Goal: Navigation & Orientation: Find specific page/section

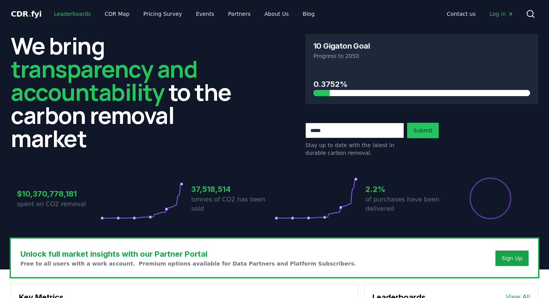
click at [75, 13] on link "Leaderboards" at bounding box center [72, 14] width 49 height 14
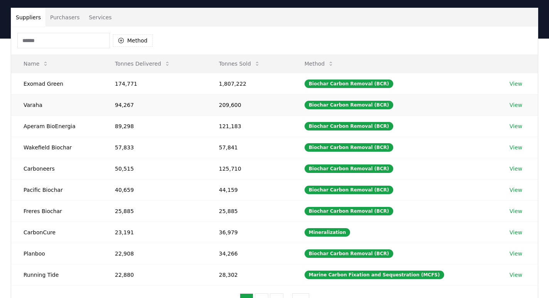
scroll to position [66, 0]
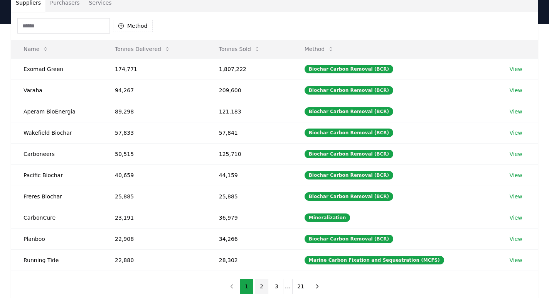
click at [259, 284] on button "2" at bounding box center [261, 285] width 13 height 15
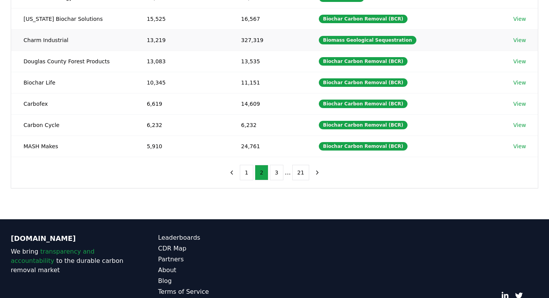
scroll to position [213, 0]
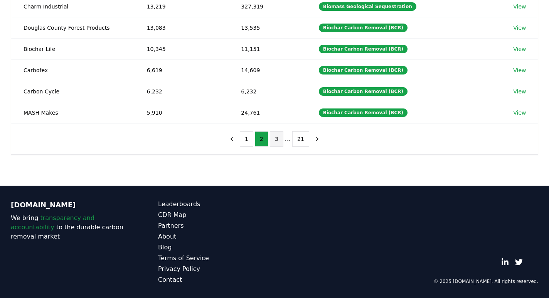
click at [278, 139] on button "3" at bounding box center [276, 138] width 13 height 15
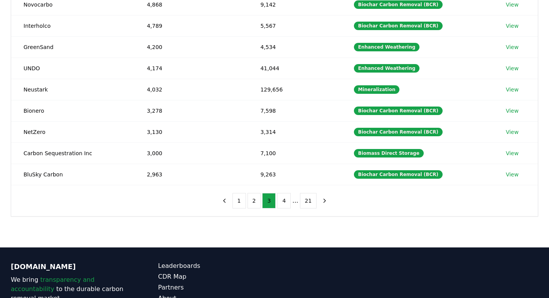
scroll to position [90, 0]
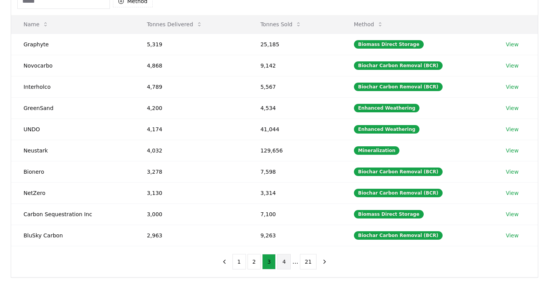
click at [284, 263] on button "4" at bounding box center [283, 261] width 13 height 15
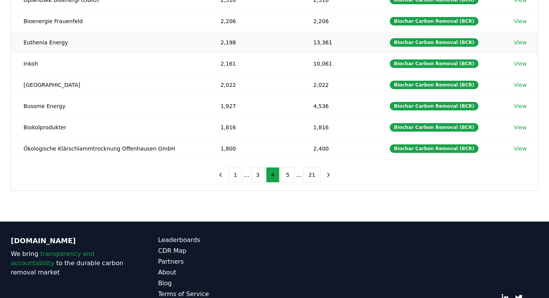
scroll to position [197, 0]
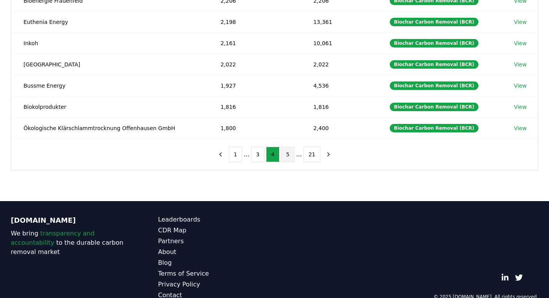
click at [285, 150] on button "5" at bounding box center [287, 154] width 13 height 15
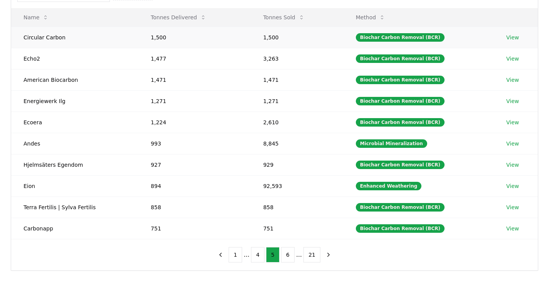
scroll to position [115, 0]
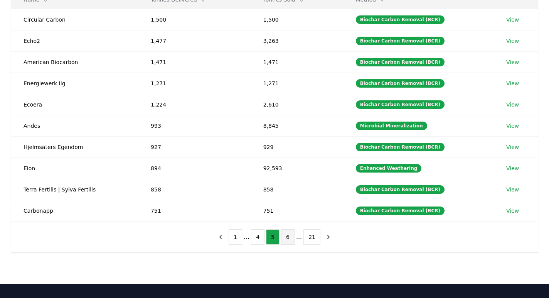
click at [287, 237] on button "6" at bounding box center [287, 236] width 13 height 15
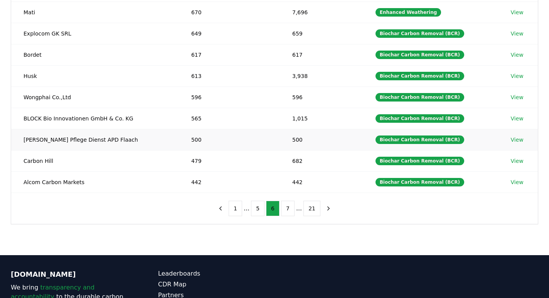
scroll to position [158, 0]
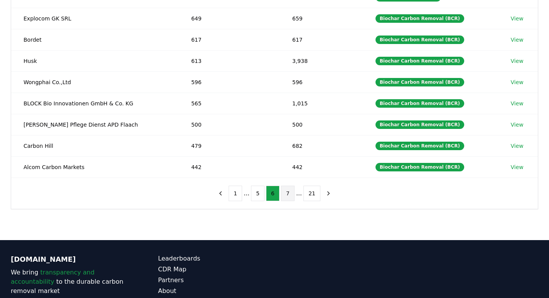
click at [289, 194] on button "7" at bounding box center [287, 192] width 13 height 15
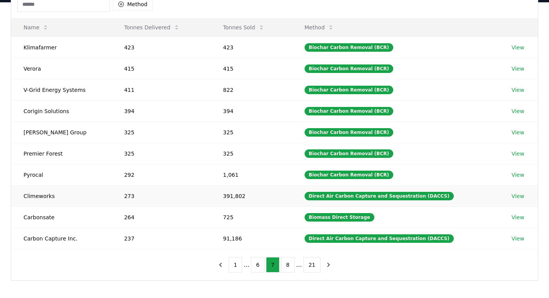
scroll to position [95, 0]
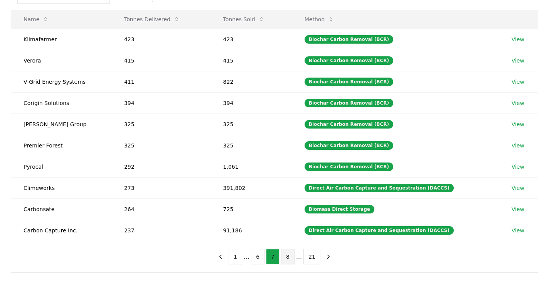
click at [286, 260] on button "8" at bounding box center [287, 256] width 13 height 15
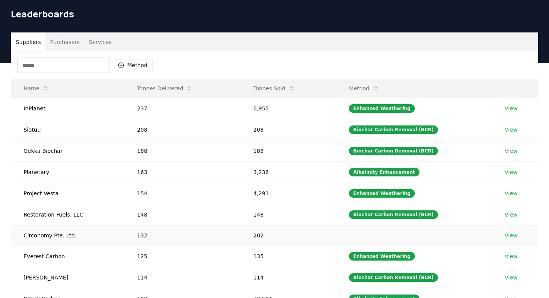
scroll to position [212, 0]
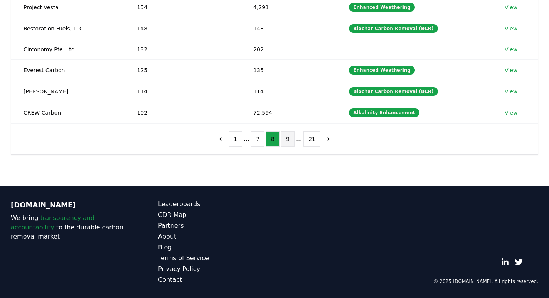
click at [291, 137] on button "9" at bounding box center [287, 138] width 13 height 15
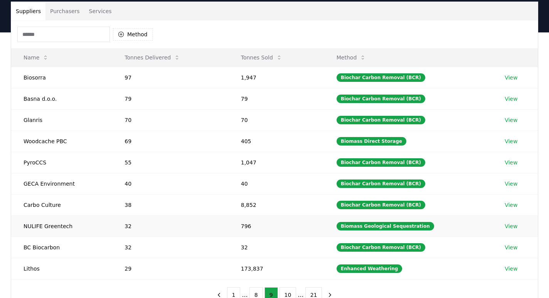
scroll to position [79, 0]
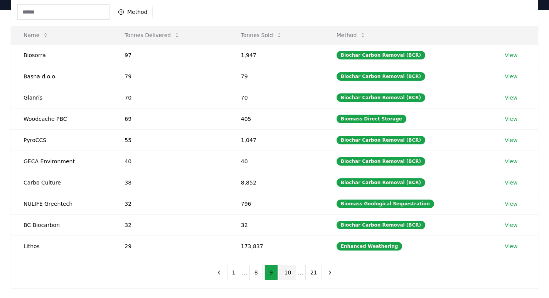
click at [288, 272] on button "10" at bounding box center [288, 271] width 17 height 15
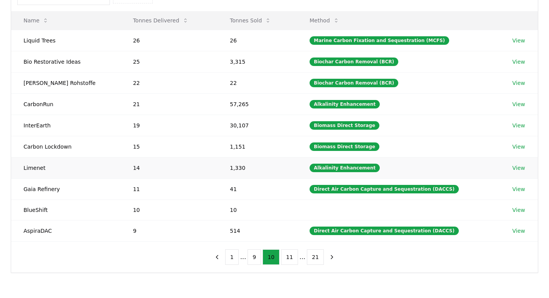
scroll to position [145, 0]
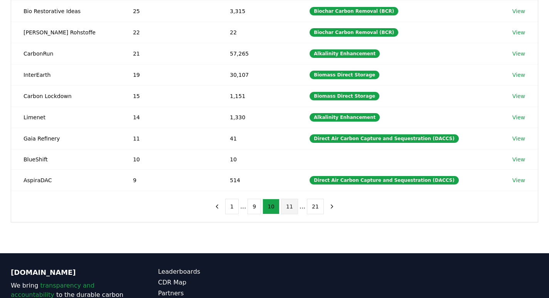
click at [290, 207] on button "11" at bounding box center [289, 206] width 17 height 15
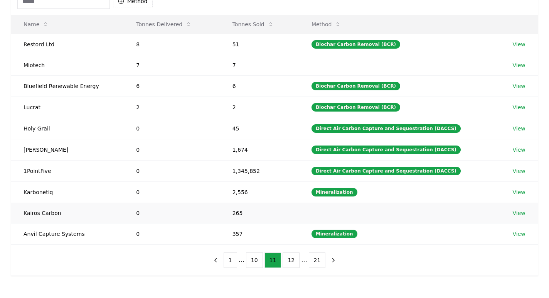
scroll to position [96, 0]
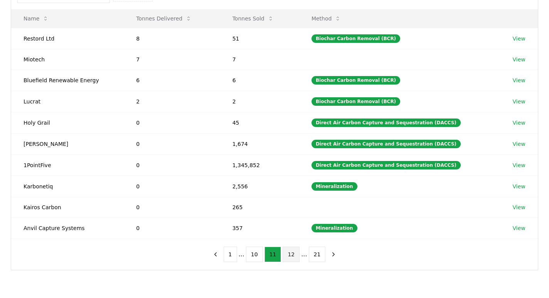
click at [293, 260] on button "12" at bounding box center [291, 253] width 17 height 15
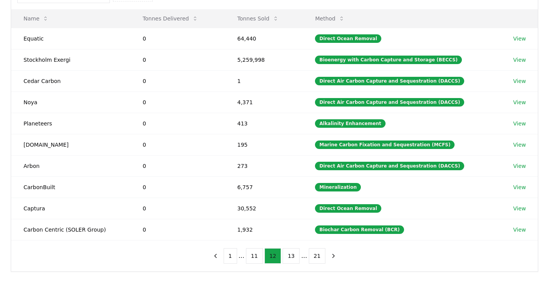
scroll to position [91, 0]
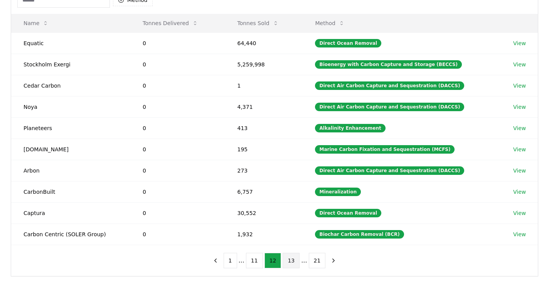
click at [293, 265] on button "13" at bounding box center [291, 260] width 17 height 15
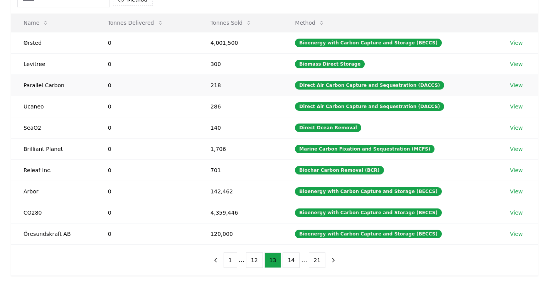
scroll to position [96, 0]
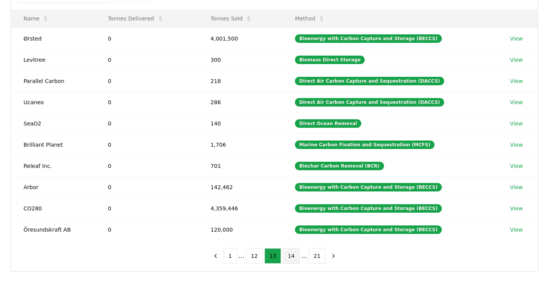
click at [292, 259] on button "14" at bounding box center [291, 255] width 17 height 15
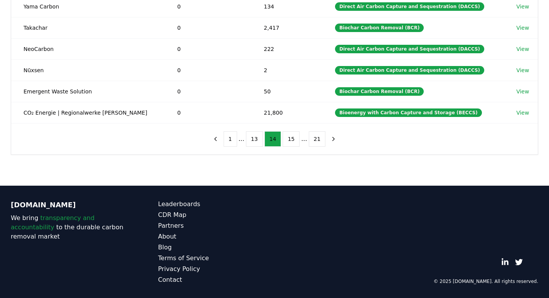
scroll to position [0, 0]
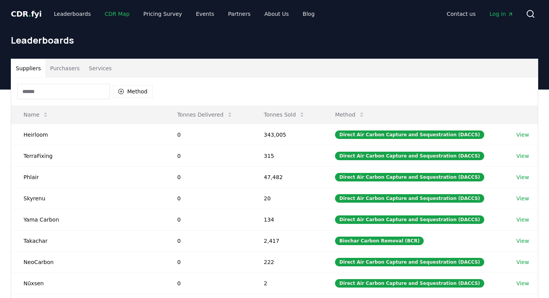
click at [109, 17] on link "CDR Map" at bounding box center [117, 14] width 37 height 14
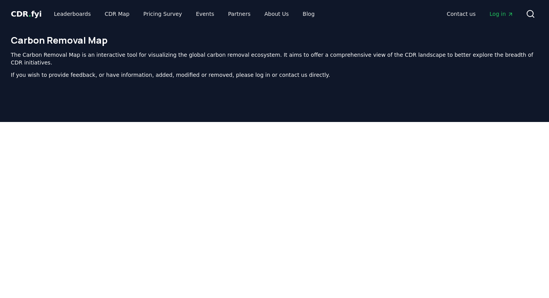
scroll to position [227, 0]
